Goal: Navigation & Orientation: Find specific page/section

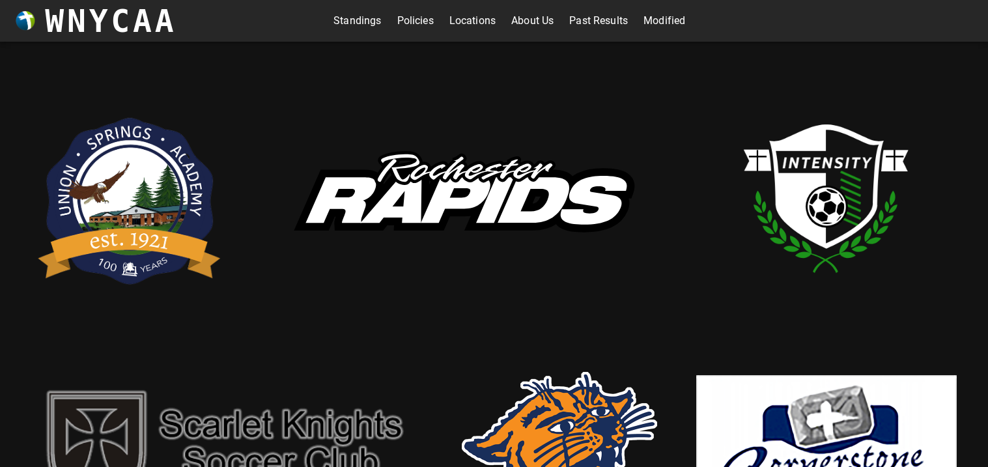
click at [354, 25] on link "Standings" at bounding box center [357, 20] width 48 height 21
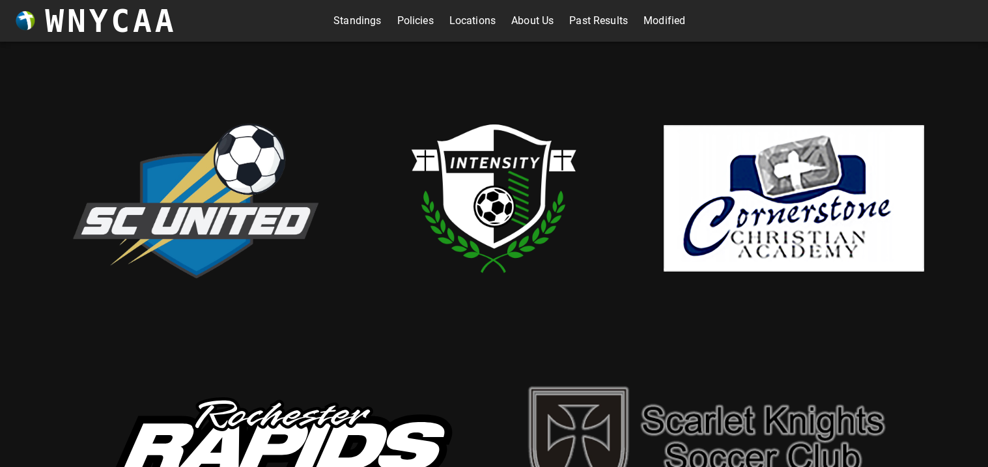
click at [356, 14] on link "Standings" at bounding box center [357, 20] width 48 height 21
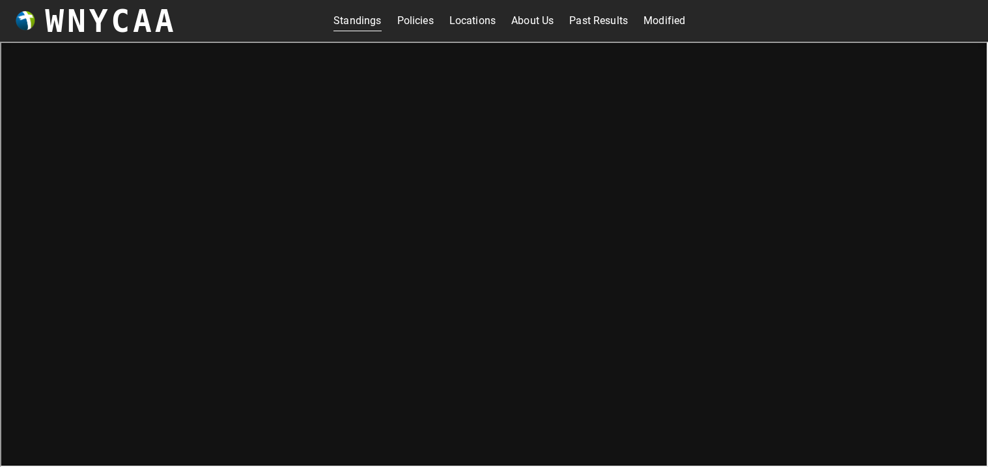
click at [454, 13] on link "Locations" at bounding box center [472, 20] width 46 height 21
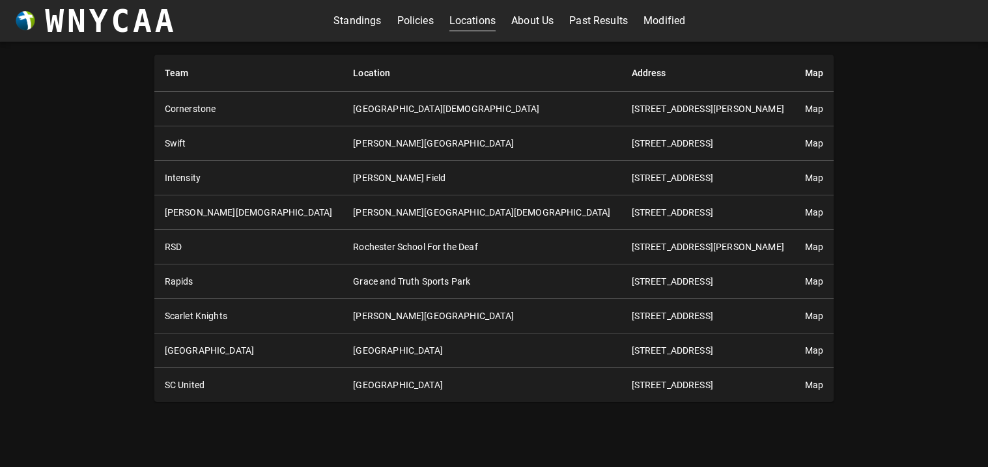
click at [415, 14] on link "Policies" at bounding box center [415, 20] width 36 height 21
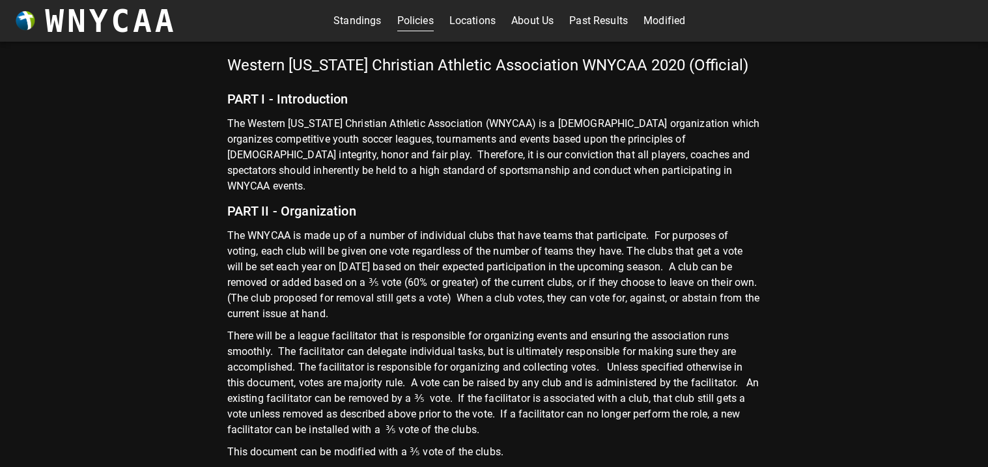
click at [447, 21] on div "Standings Policies Locations About Us Past Results Modified" at bounding box center [509, 20] width 352 height 21
click at [517, 20] on link "About Us" at bounding box center [532, 20] width 42 height 21
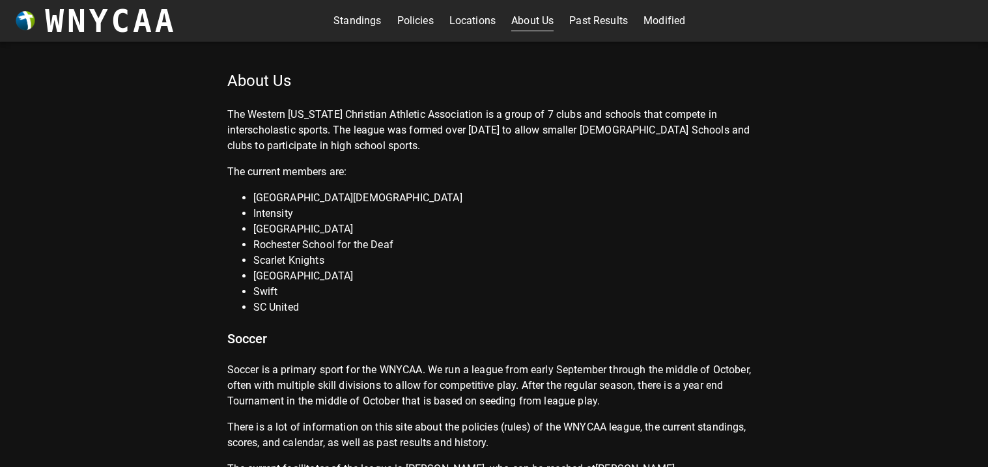
click at [572, 21] on link "Past Results" at bounding box center [598, 20] width 59 height 21
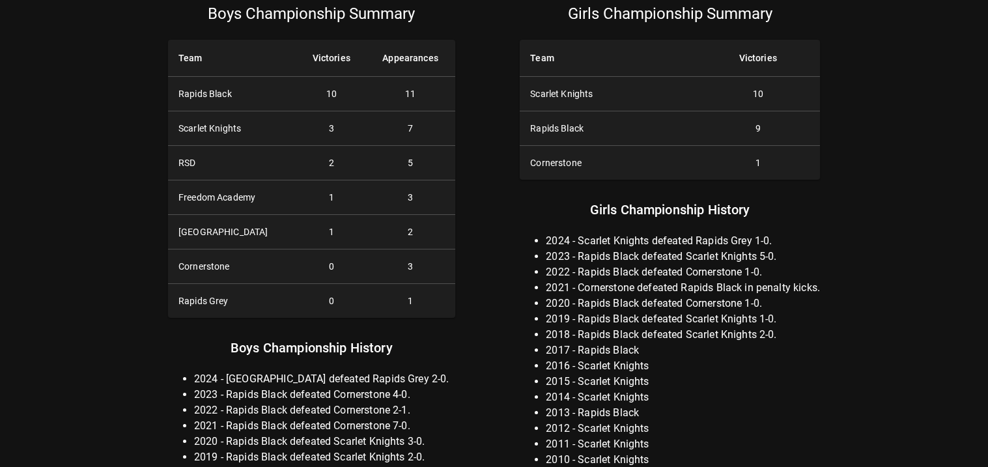
scroll to position [50, 0]
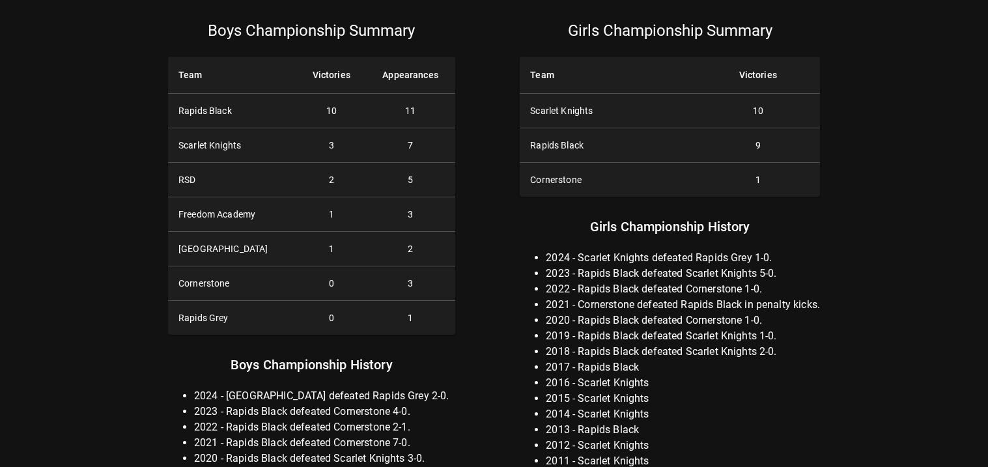
scroll to position [50, 0]
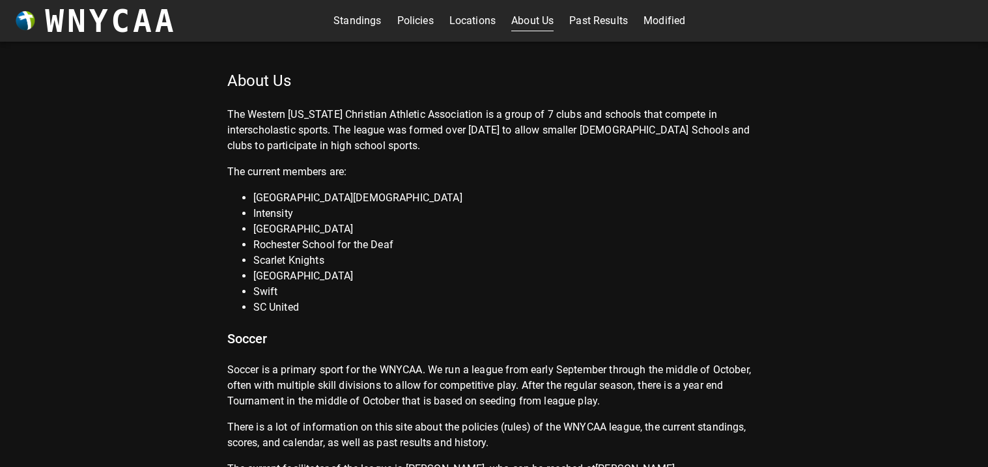
click at [356, 29] on link "Standings" at bounding box center [357, 20] width 48 height 21
